Goal: Information Seeking & Learning: Learn about a topic

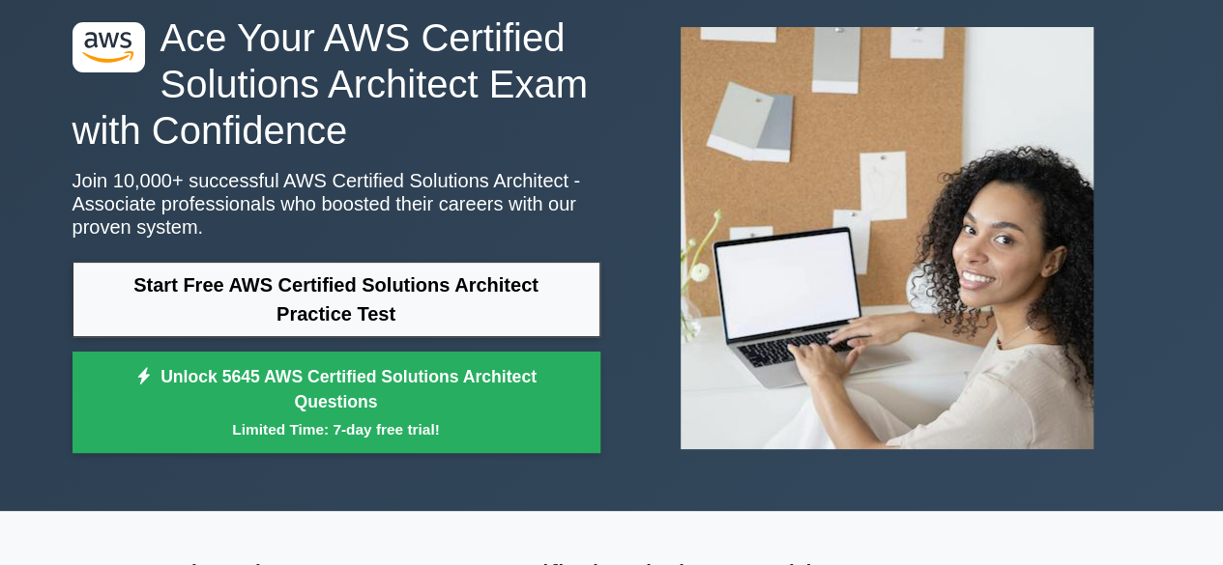
scroll to position [160, 0]
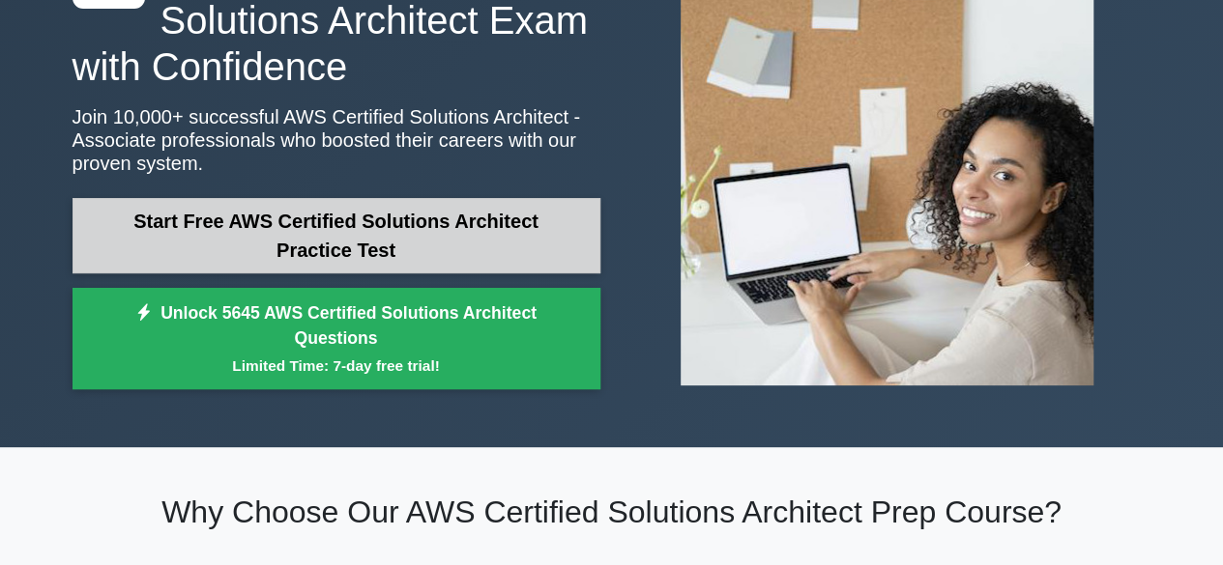
click at [308, 274] on link "Start Free AWS Certified Solutions Architect Practice Test" at bounding box center [336, 235] width 528 height 75
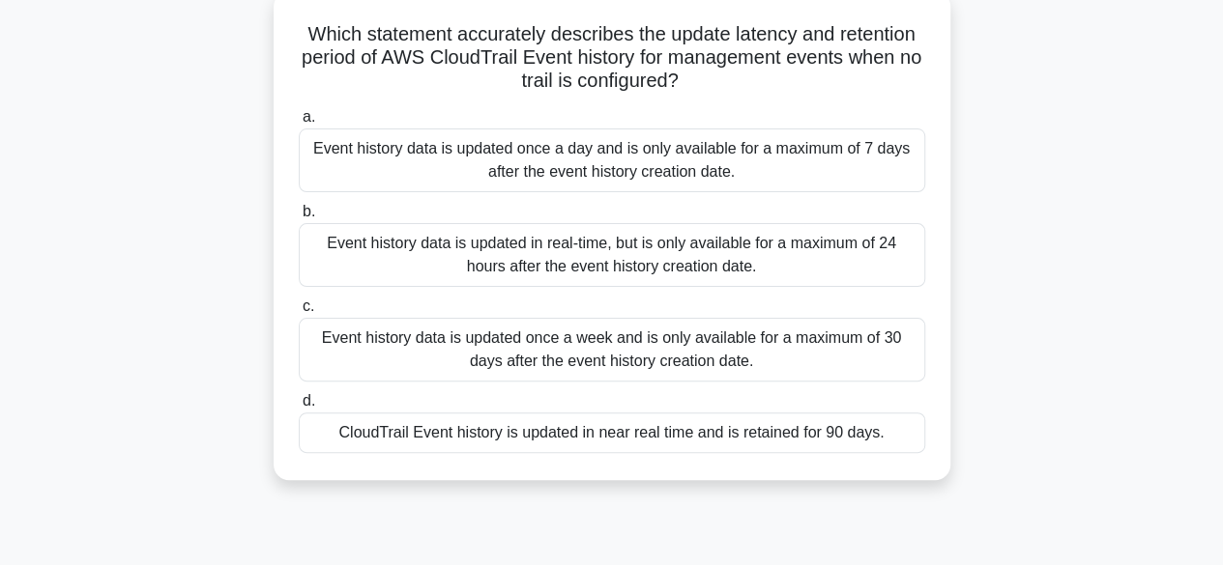
scroll to position [126, 0]
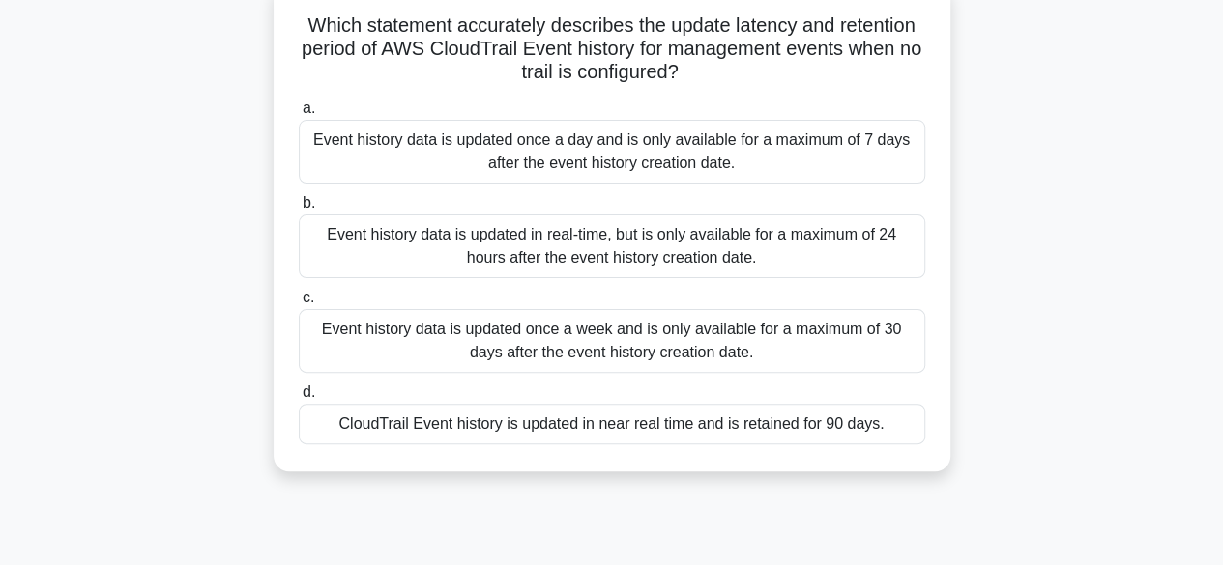
click at [501, 335] on div "Event history data is updated once a week and is only available for a maximum o…" at bounding box center [612, 341] width 626 height 64
click at [299, 304] on input "c. Event history data is updated once a week and is only available for a maximu…" at bounding box center [299, 298] width 0 height 13
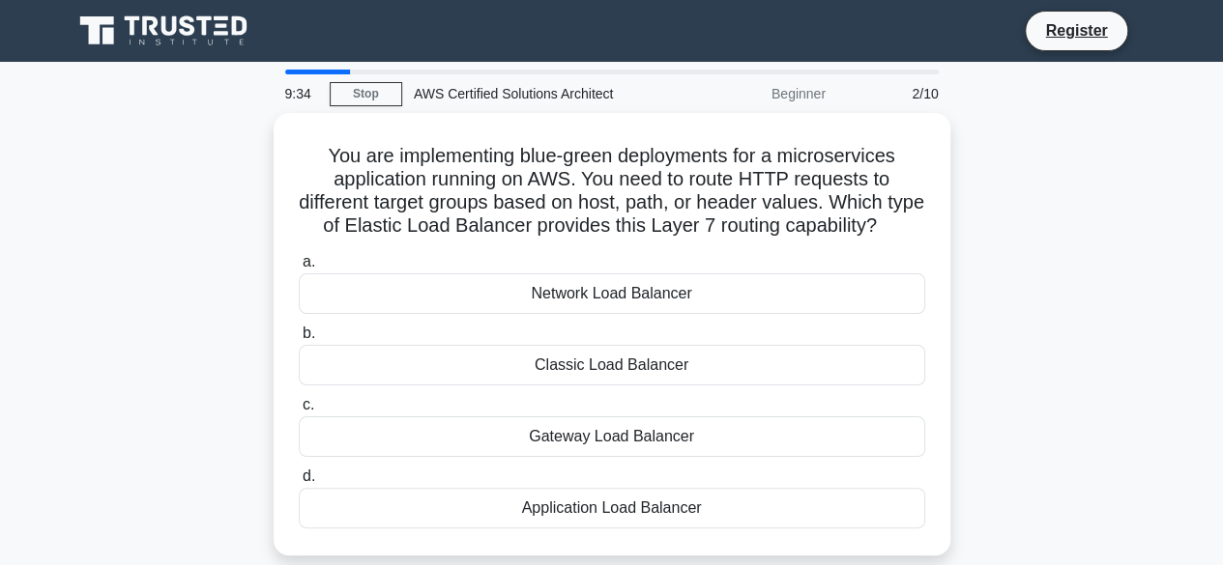
scroll to position [153, 0]
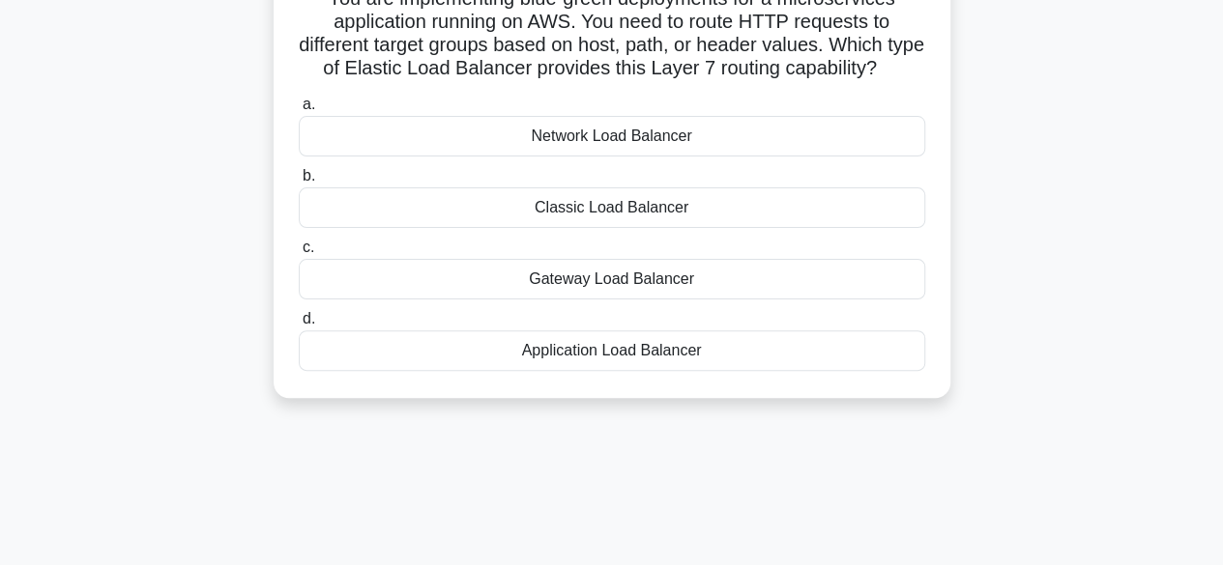
click at [592, 371] on div "Application Load Balancer" at bounding box center [612, 351] width 626 height 41
click at [299, 326] on input "d. Application Load Balancer" at bounding box center [299, 319] width 0 height 13
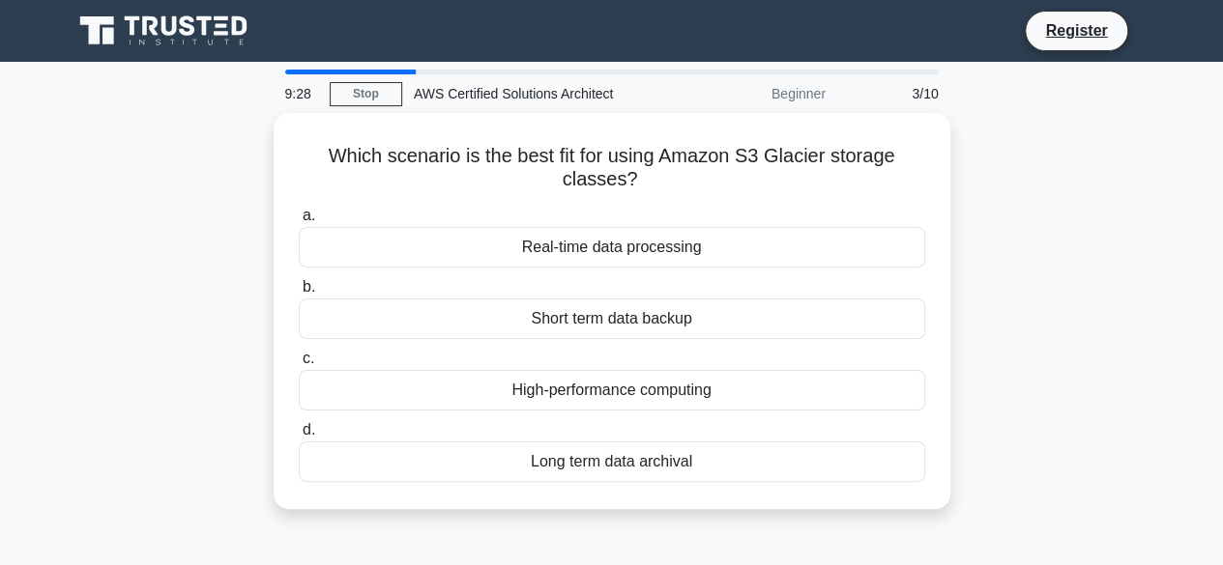
scroll to position [0, 0]
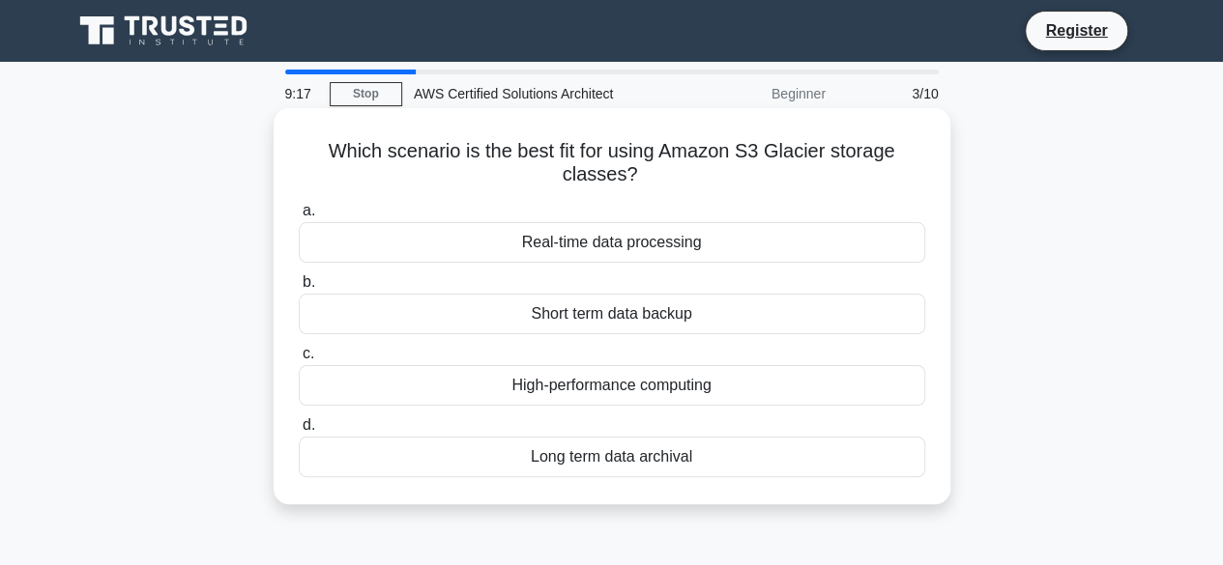
click at [589, 402] on div "High-performance computing" at bounding box center [612, 385] width 626 height 41
click at [299, 361] on input "c. High-performance computing" at bounding box center [299, 354] width 0 height 13
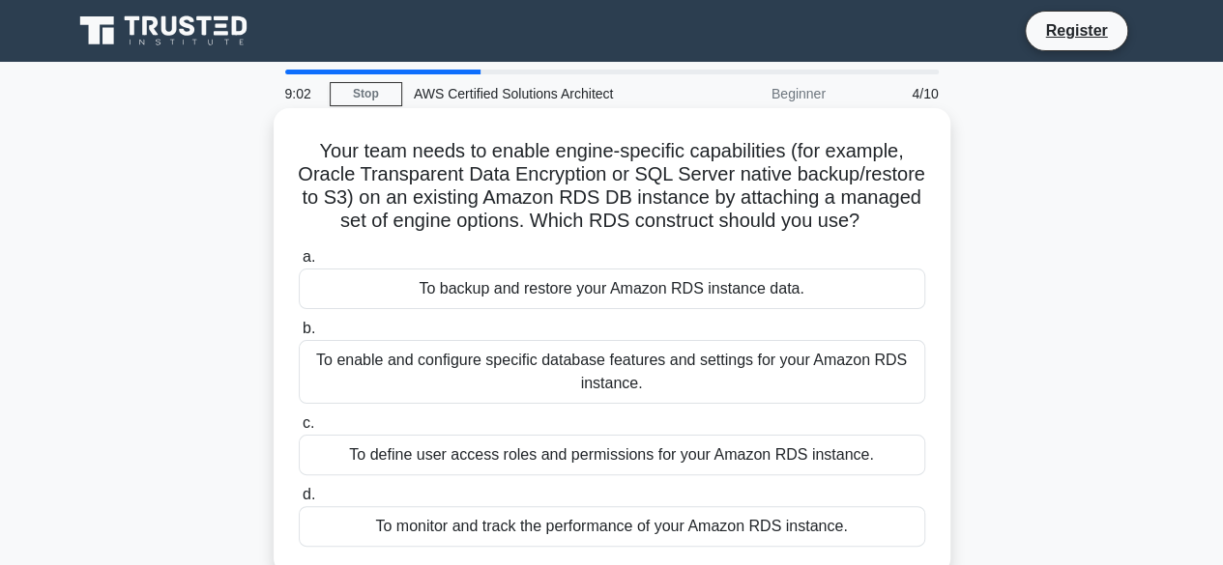
scroll to position [53, 0]
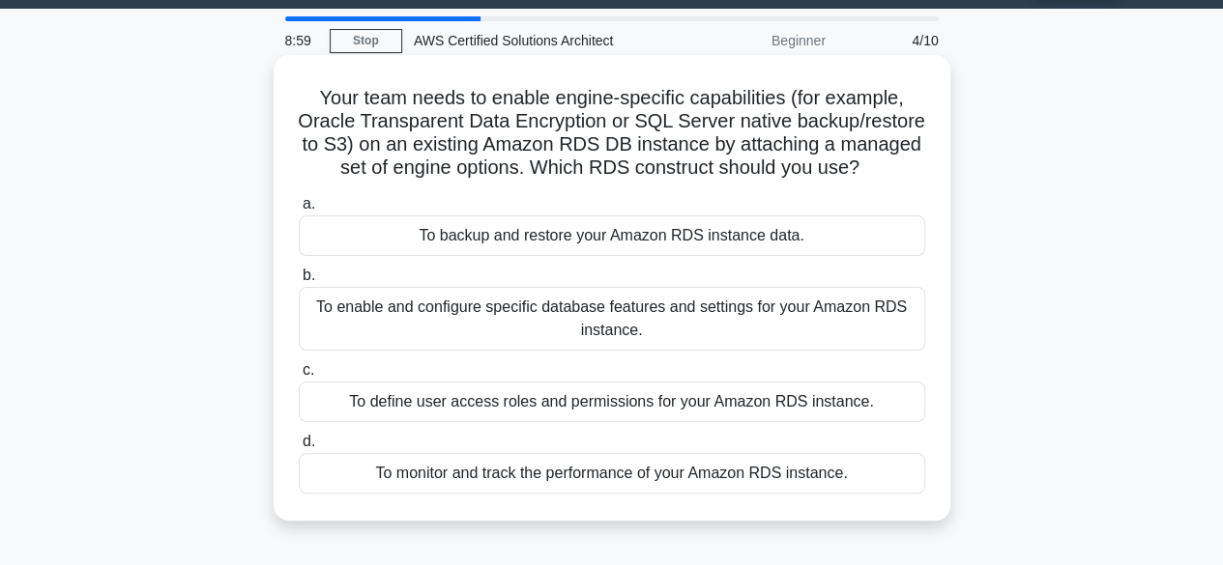
click at [571, 256] on div "To backup and restore your Amazon RDS instance data." at bounding box center [612, 236] width 626 height 41
click at [299, 211] on input "a. To backup and restore your Amazon RDS instance data." at bounding box center [299, 204] width 0 height 13
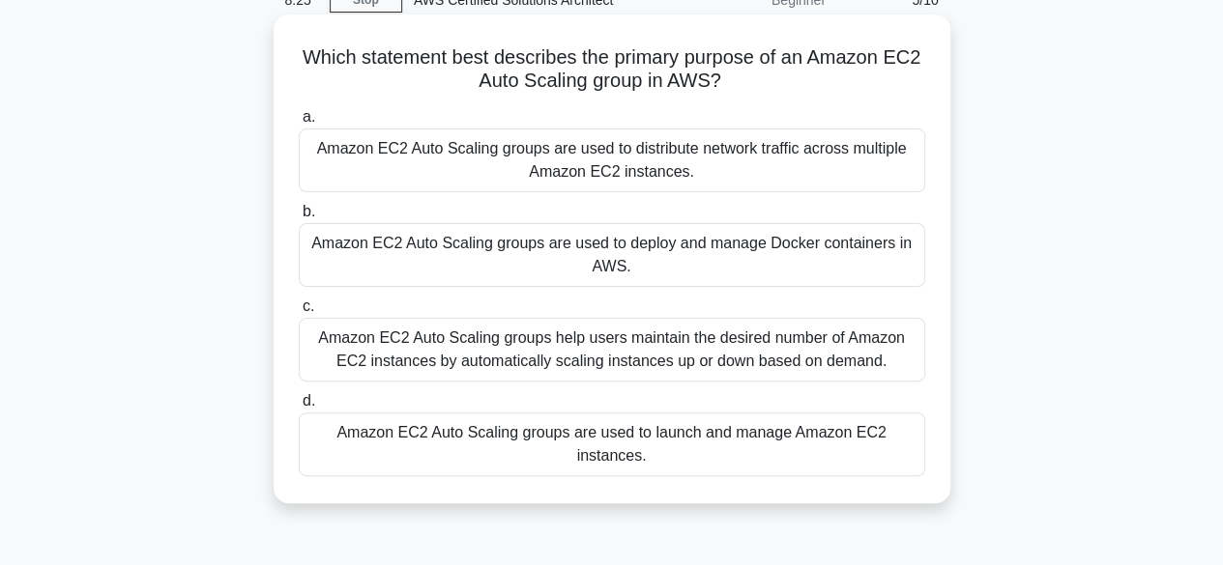
scroll to position [96, 0]
click at [543, 361] on div "Amazon EC2 Auto Scaling groups help users maintain the desired number of Amazon…" at bounding box center [612, 348] width 626 height 64
click at [299, 311] on input "c. Amazon EC2 Auto Scaling groups help users maintain the desired number of Ama…" at bounding box center [299, 305] width 0 height 13
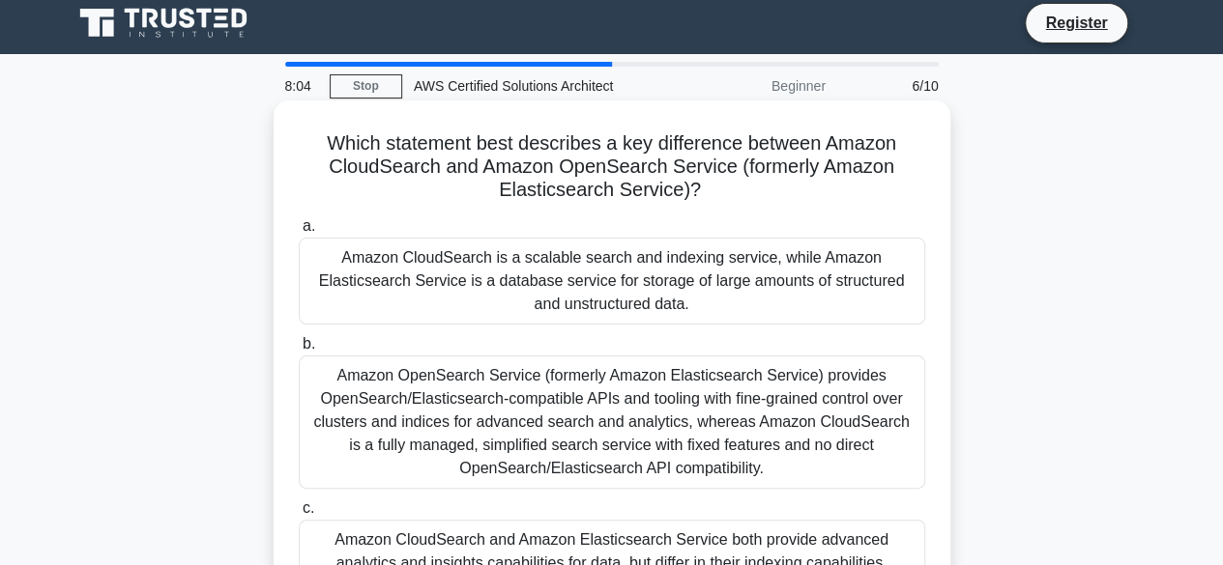
scroll to position [0, 0]
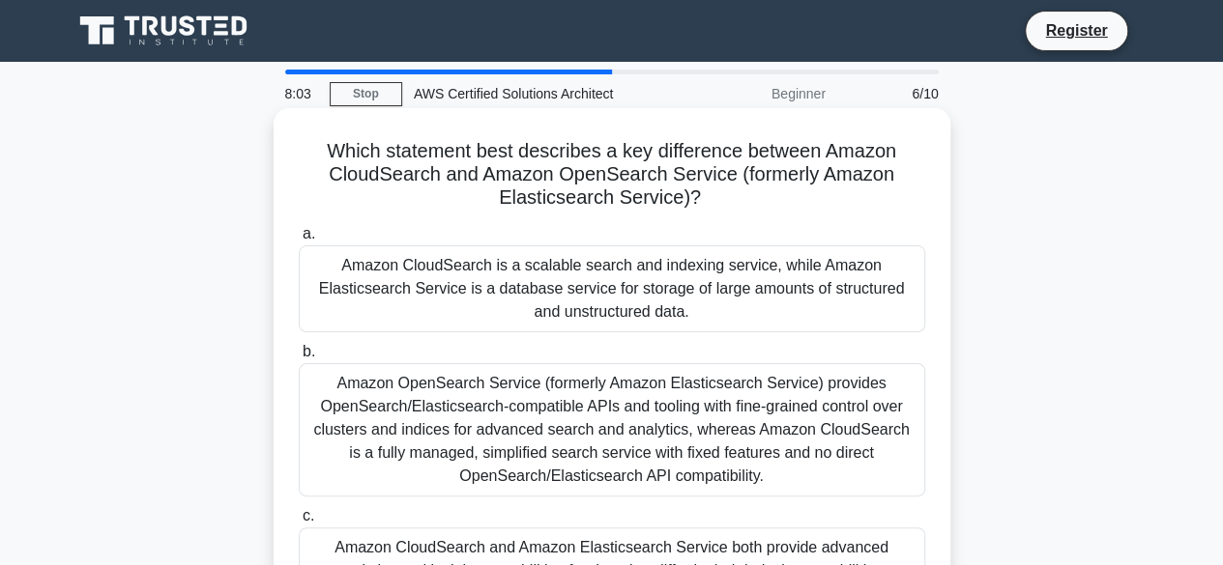
click at [624, 293] on div "Amazon CloudSearch is a scalable search and indexing service, while Amazon Elas…" at bounding box center [612, 289] width 626 height 87
click at [299, 241] on input "a. Amazon CloudSearch is a scalable search and indexing service, while Amazon E…" at bounding box center [299, 234] width 0 height 13
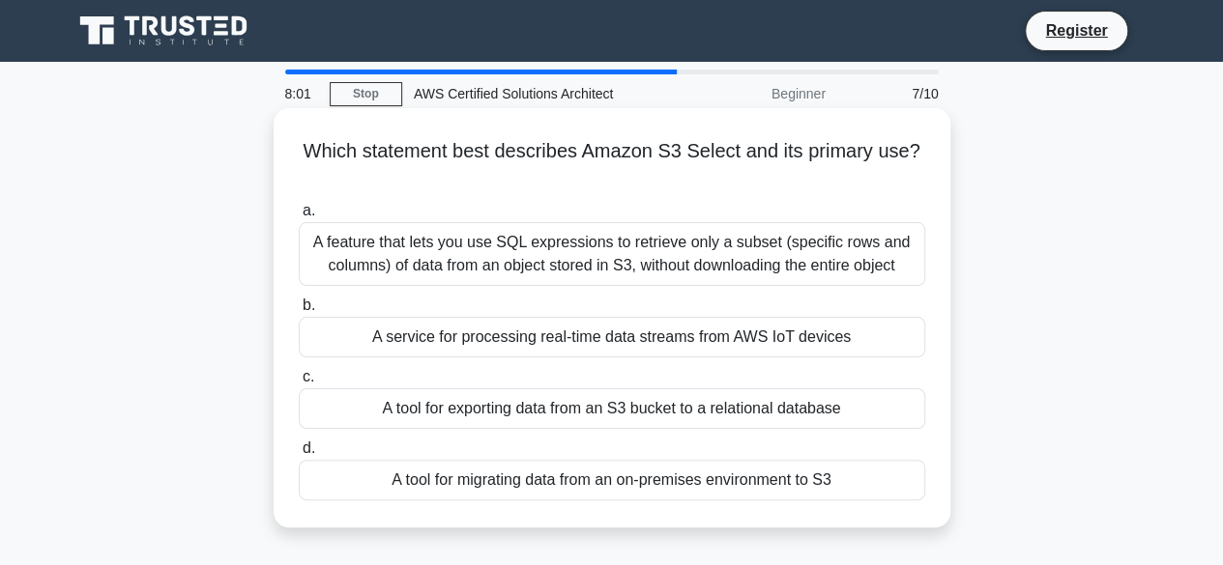
click at [593, 333] on div "A service for processing real-time data streams from AWS IoT devices" at bounding box center [612, 337] width 626 height 41
click at [299, 312] on input "b. A service for processing real-time data streams from AWS IoT devices" at bounding box center [299, 306] width 0 height 13
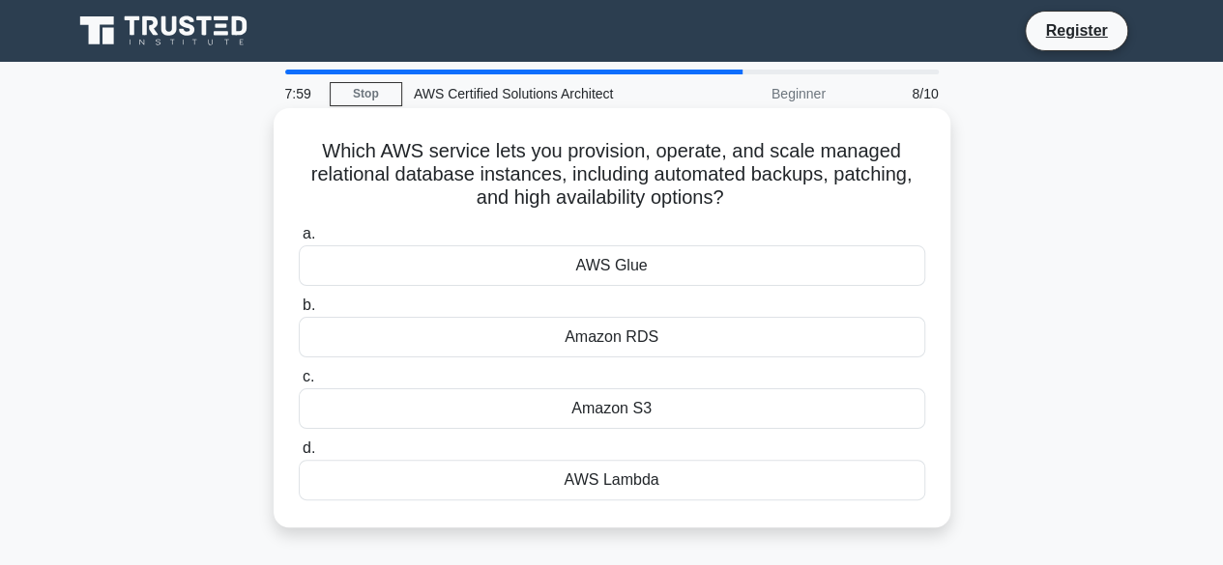
click at [704, 333] on div "Amazon RDS" at bounding box center [612, 337] width 626 height 41
click at [299, 312] on input "b. Amazon RDS" at bounding box center [299, 306] width 0 height 13
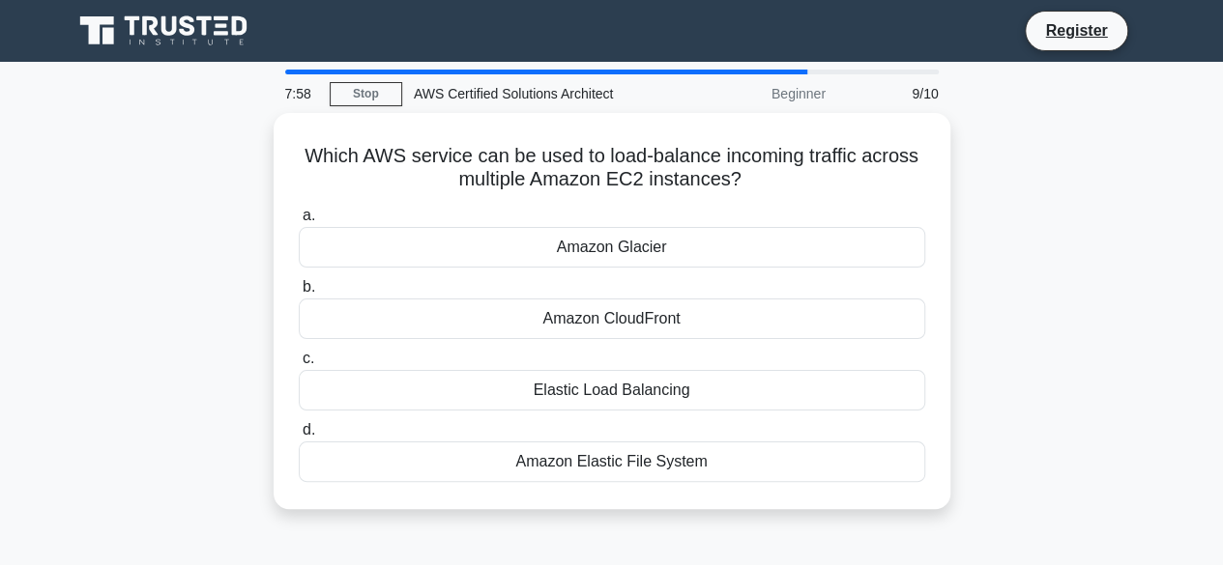
click at [704, 333] on div "Amazon CloudFront" at bounding box center [612, 319] width 626 height 41
click at [299, 294] on input "b. Amazon CloudFront" at bounding box center [299, 287] width 0 height 13
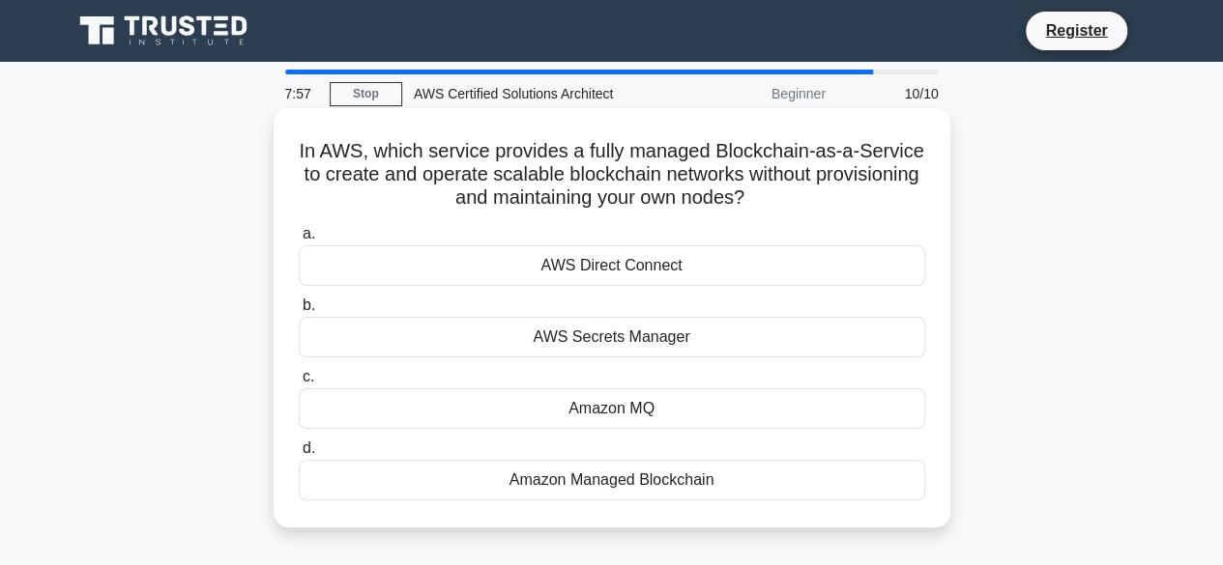
click at [617, 415] on div "Amazon MQ" at bounding box center [612, 409] width 626 height 41
click at [299, 384] on input "c. Amazon MQ" at bounding box center [299, 377] width 0 height 13
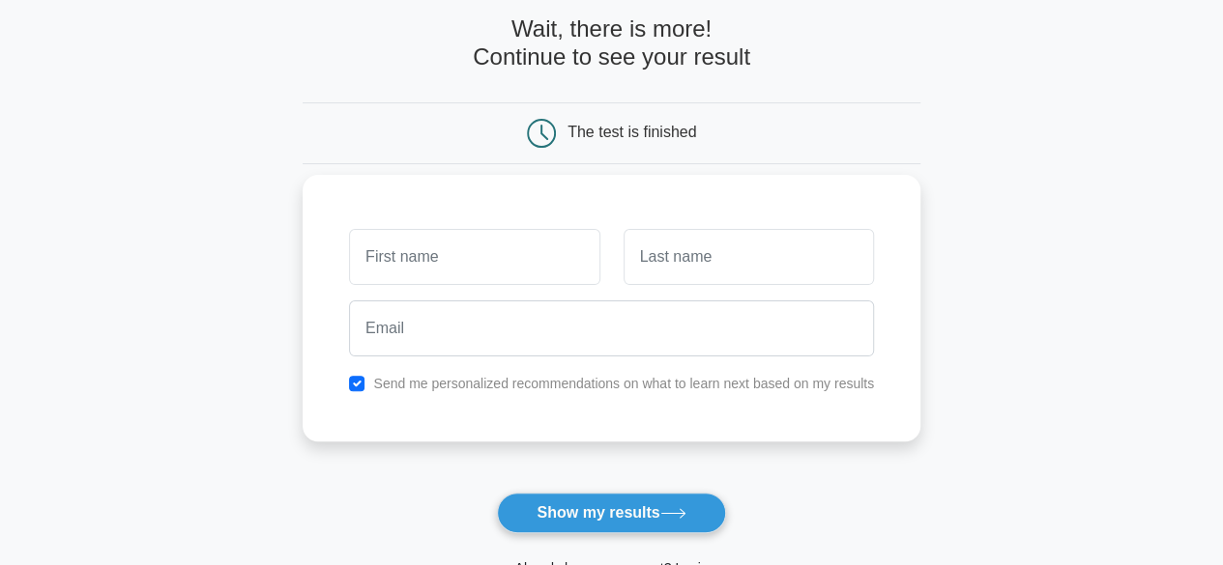
scroll to position [95, 0]
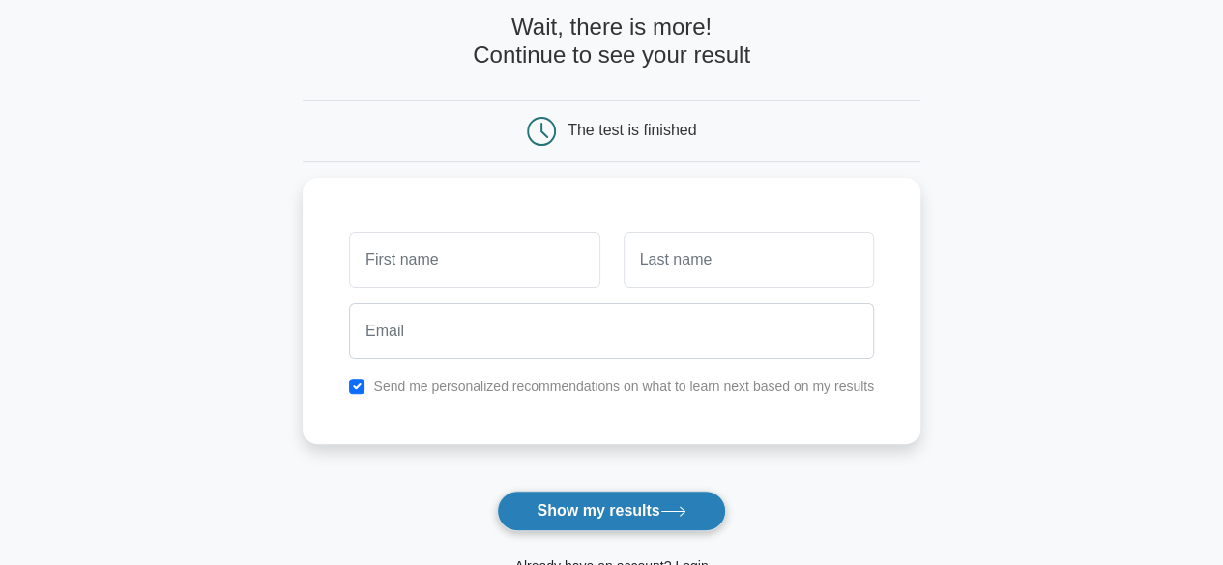
click at [576, 501] on button "Show my results" at bounding box center [611, 511] width 228 height 41
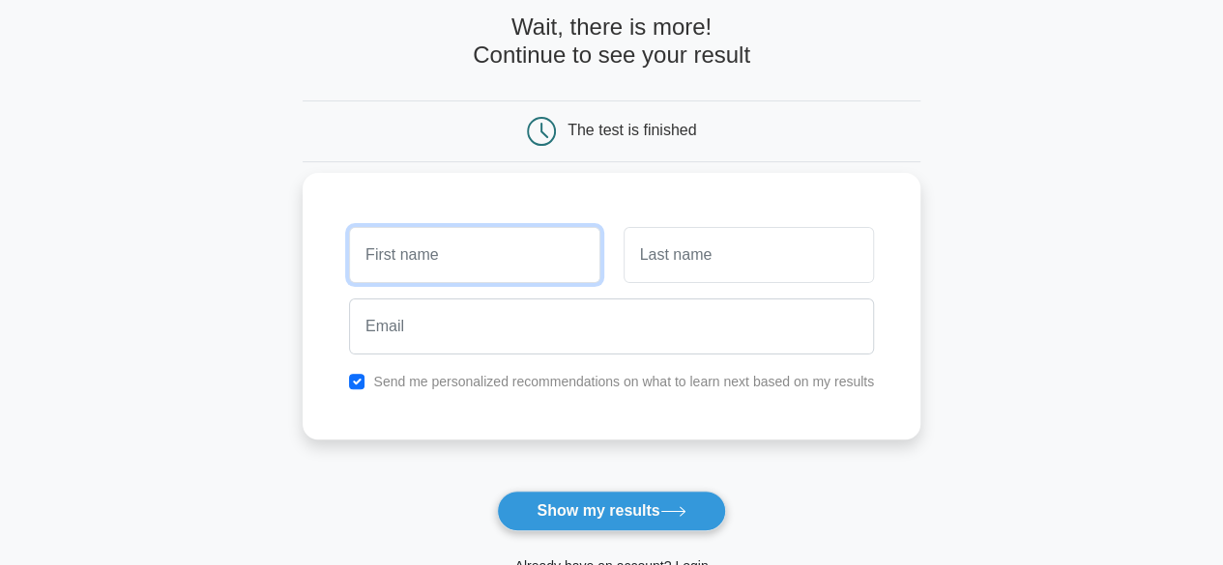
click at [424, 268] on input "text" at bounding box center [474, 255] width 250 height 56
type input "manikanta"
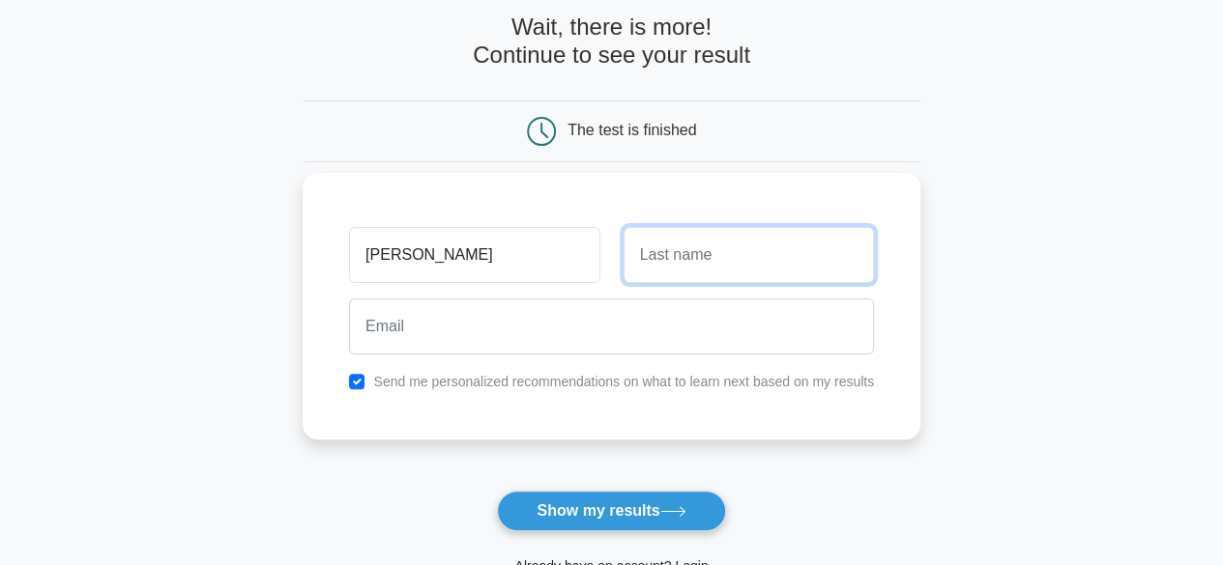
click at [713, 260] on input "text" at bounding box center [748, 255] width 250 height 56
type input "t"
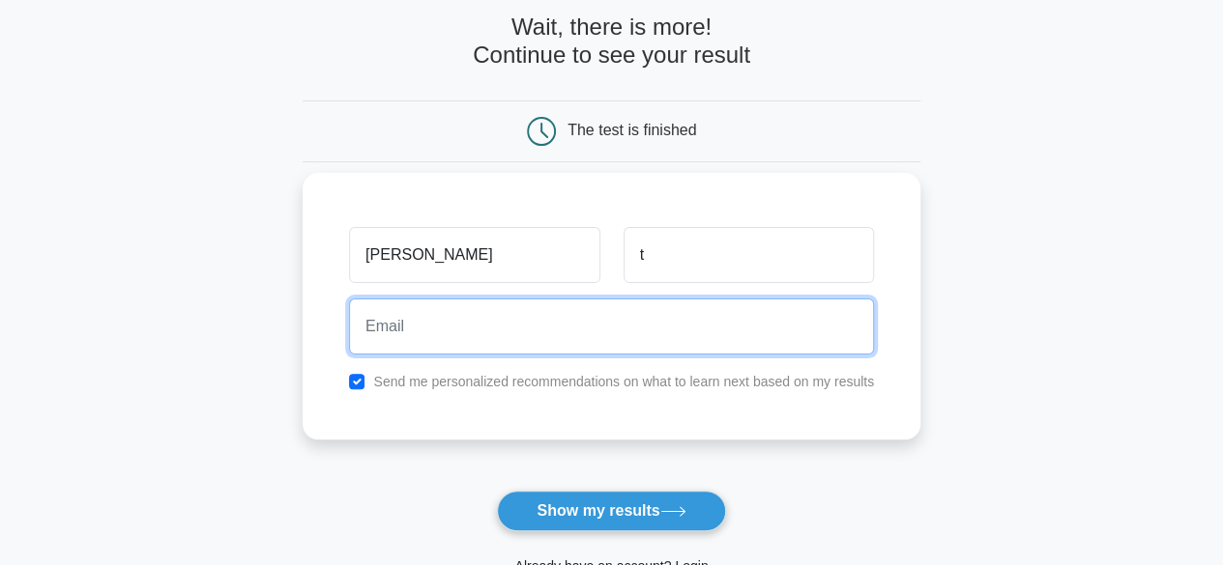
click at [485, 348] on input "email" at bounding box center [611, 327] width 525 height 56
click at [566, 333] on input "email" at bounding box center [611, 327] width 525 height 56
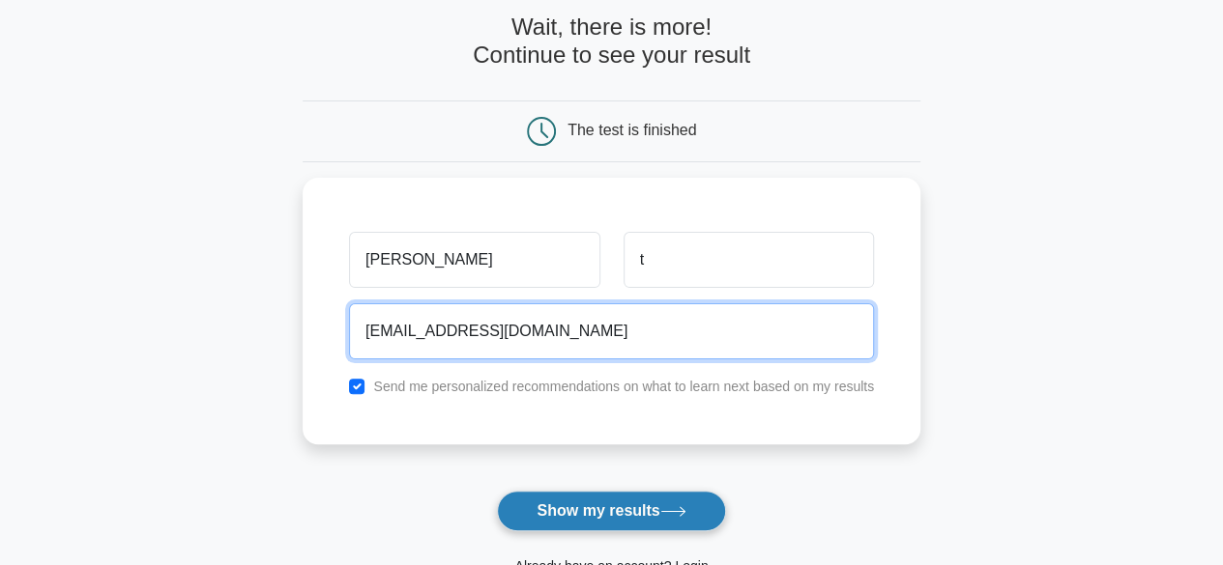
type input "thalarimanikantat99@gmail.com"
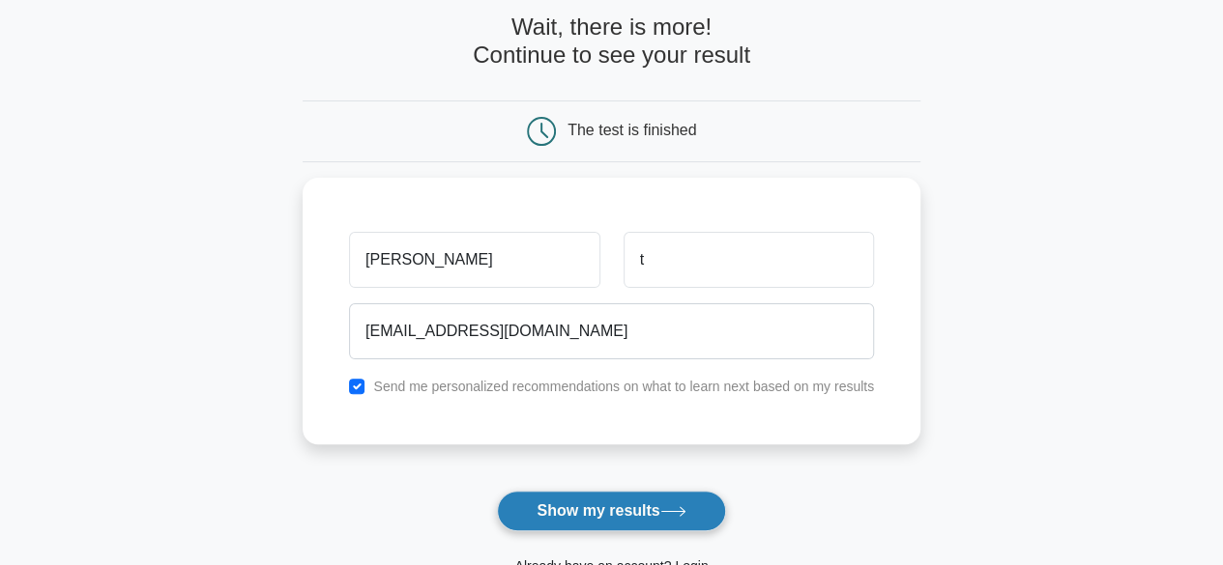
click at [607, 498] on button "Show my results" at bounding box center [611, 511] width 228 height 41
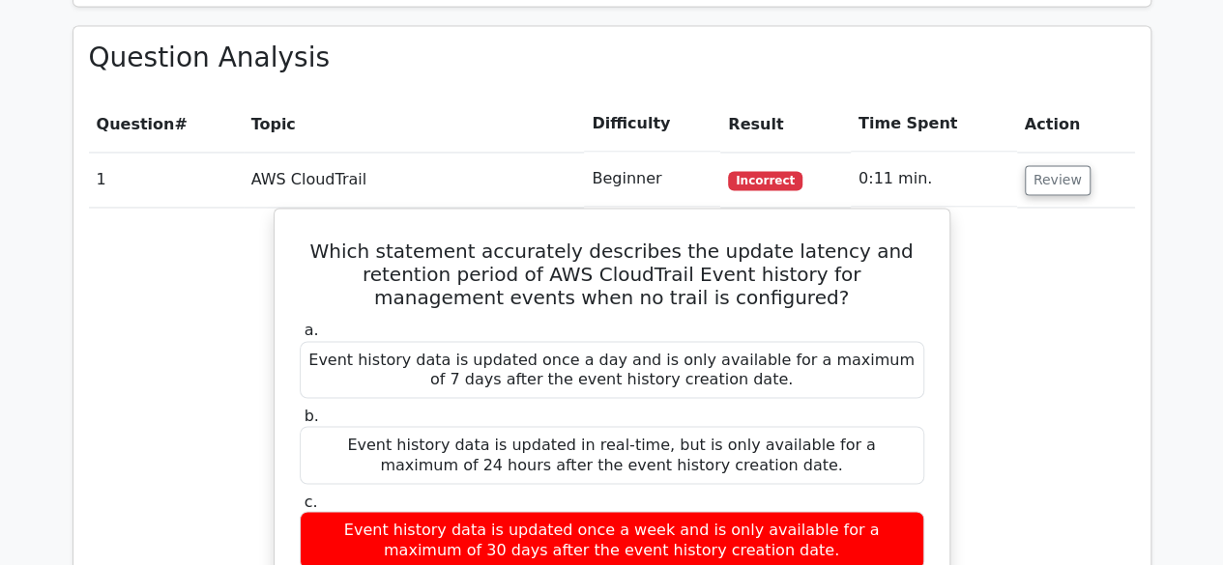
scroll to position [1418, 0]
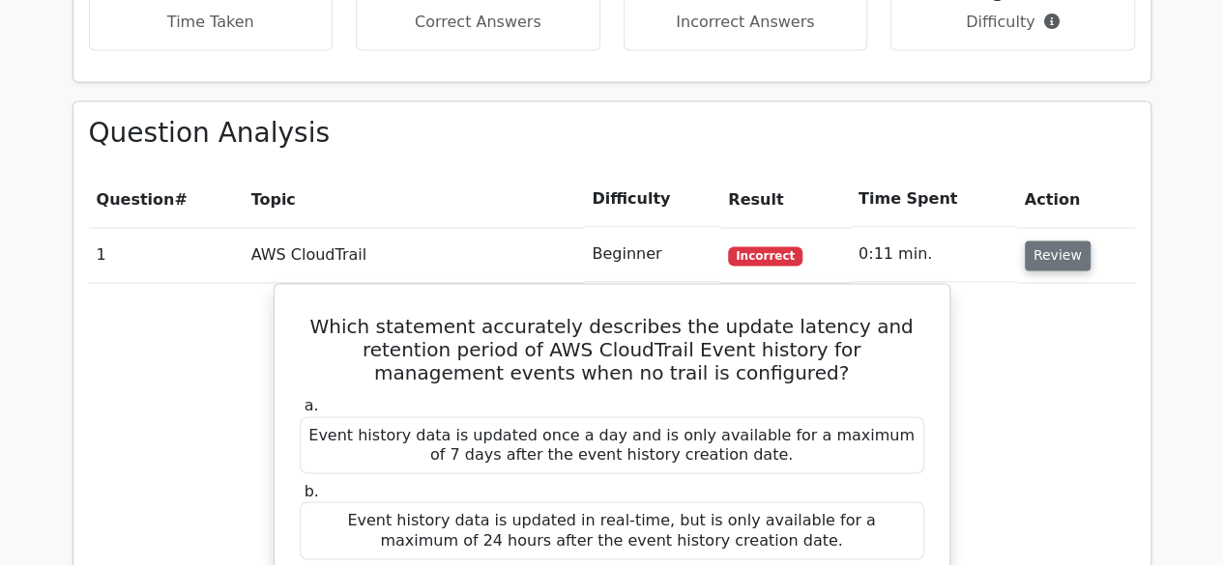
click at [1034, 241] on button "Review" at bounding box center [1058, 256] width 66 height 30
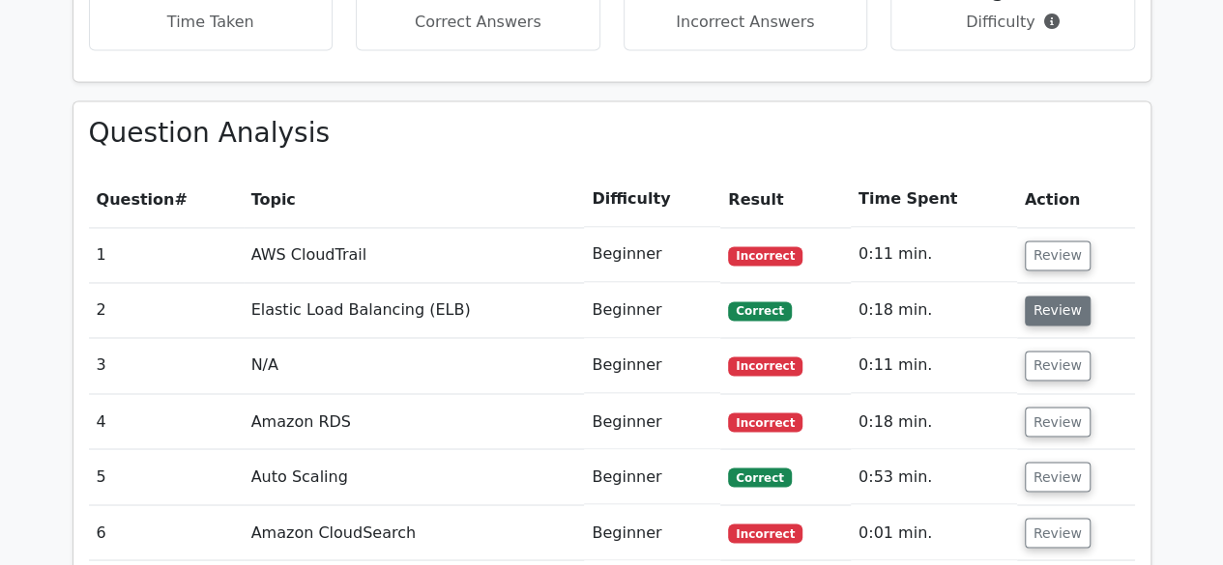
click at [1076, 296] on button "Review" at bounding box center [1058, 311] width 66 height 30
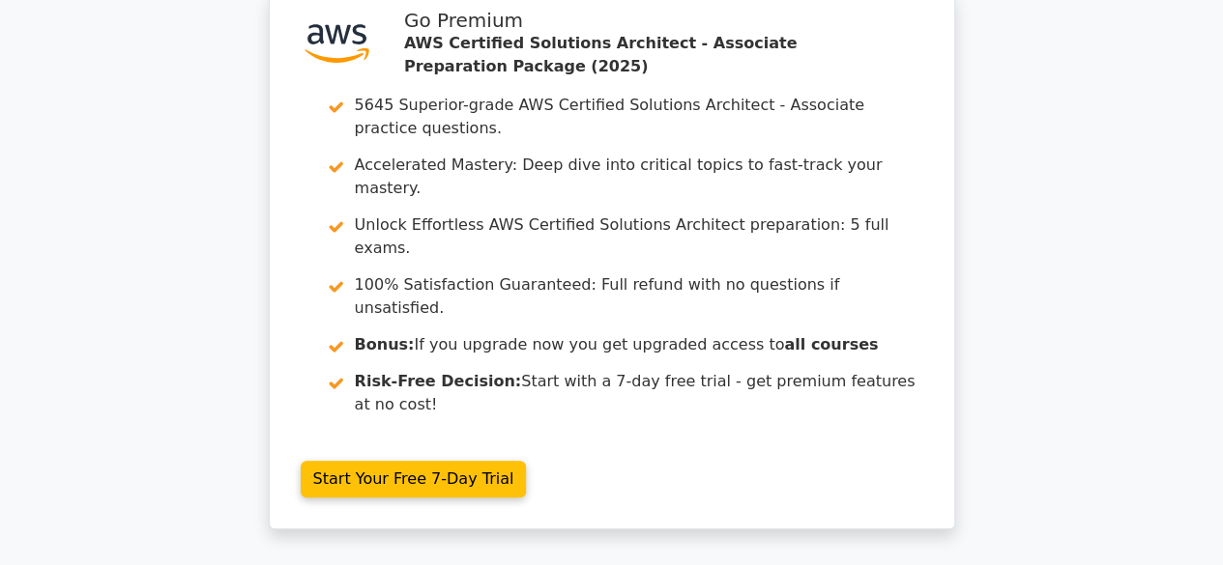
scroll to position [0, 0]
